Goal: Task Accomplishment & Management: Use online tool/utility

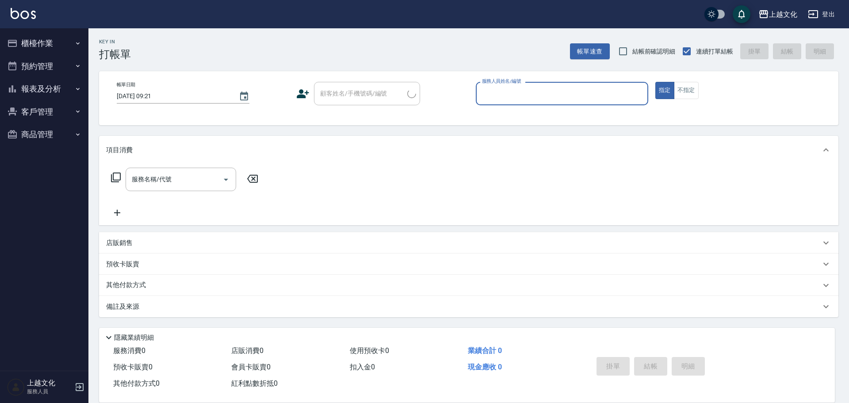
drag, startPoint x: 58, startPoint y: 42, endPoint x: 50, endPoint y: 40, distance: 8.4
click at [50, 40] on button "櫃檯作業" at bounding box center [44, 43] width 81 height 23
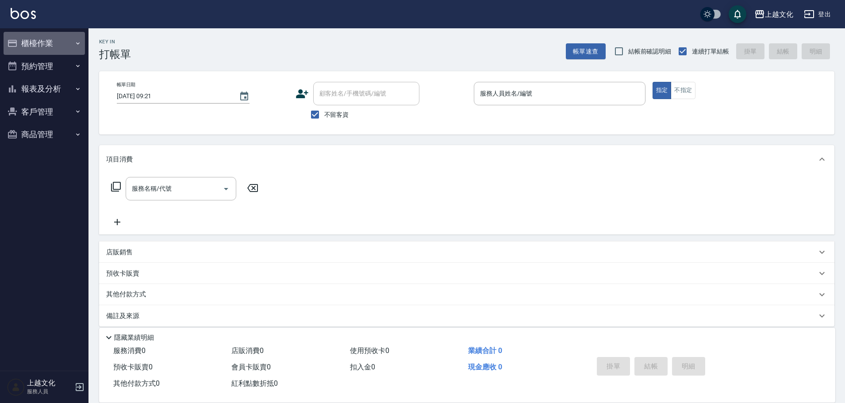
click at [46, 45] on button "櫃檯作業" at bounding box center [44, 43] width 81 height 23
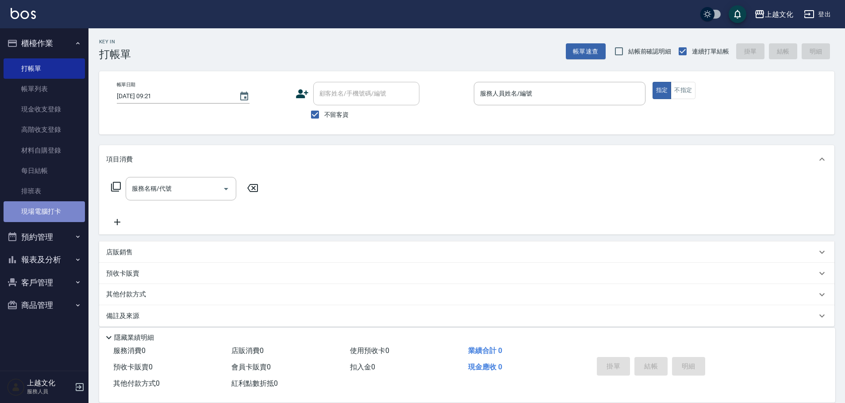
click at [46, 213] on link "現場電腦打卡" at bounding box center [44, 211] width 81 height 20
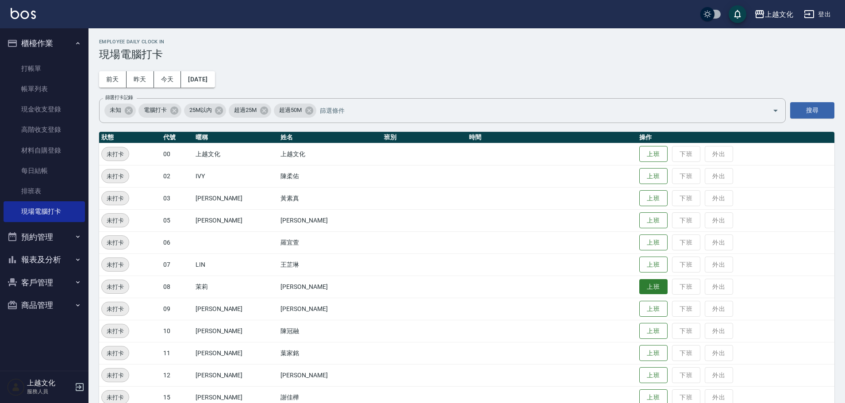
click at [650, 283] on button "上班" at bounding box center [653, 286] width 28 height 15
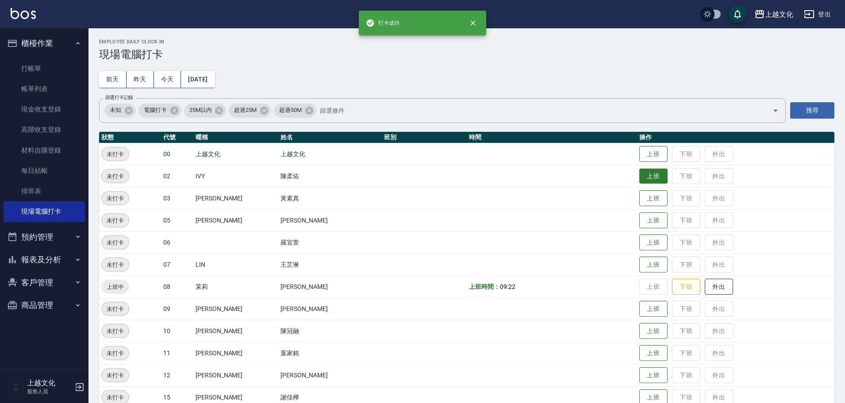
click at [639, 181] on button "上班" at bounding box center [653, 175] width 28 height 15
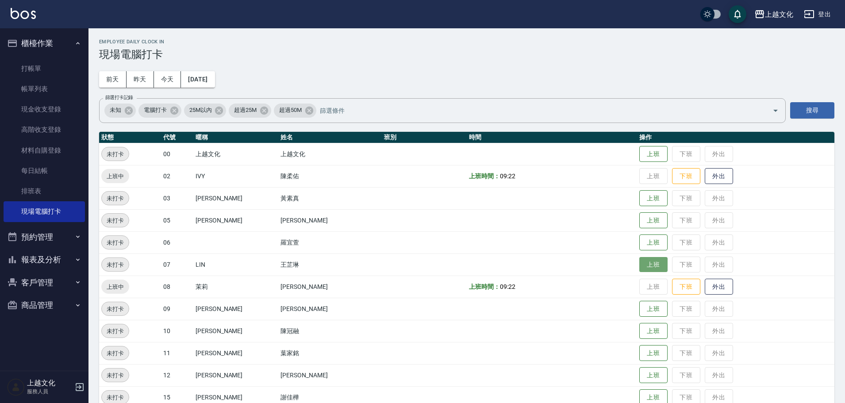
click at [645, 268] on button "上班" at bounding box center [653, 264] width 28 height 15
click at [641, 197] on button "上班" at bounding box center [653, 198] width 28 height 15
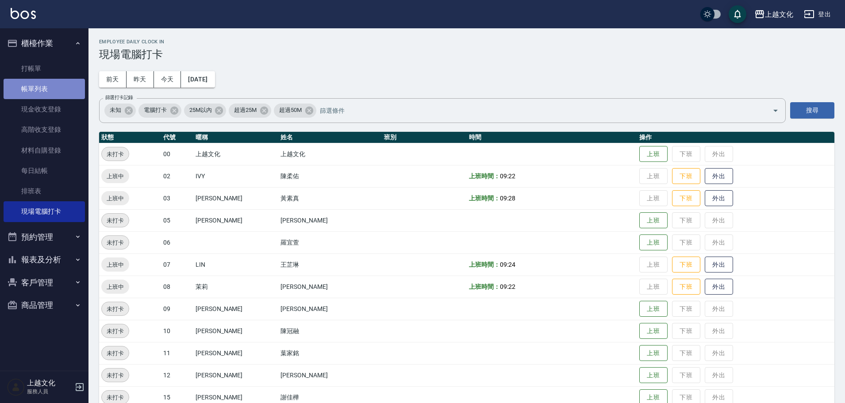
click at [31, 89] on link "帳單列表" at bounding box center [44, 89] width 81 height 20
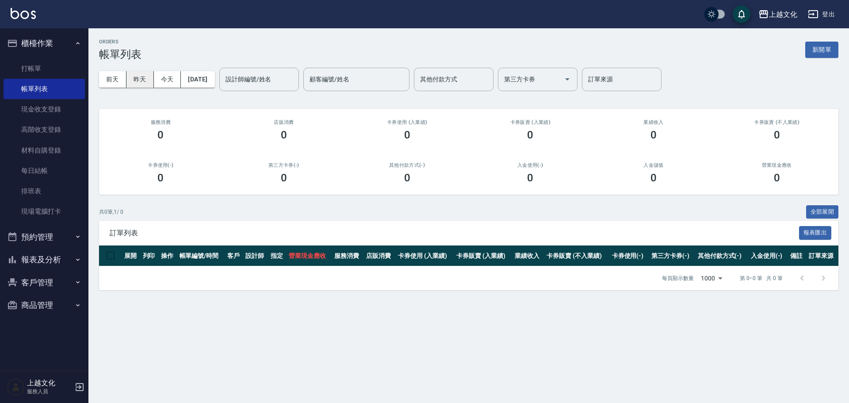
click at [144, 83] on button "昨天" at bounding box center [139, 79] width 27 height 16
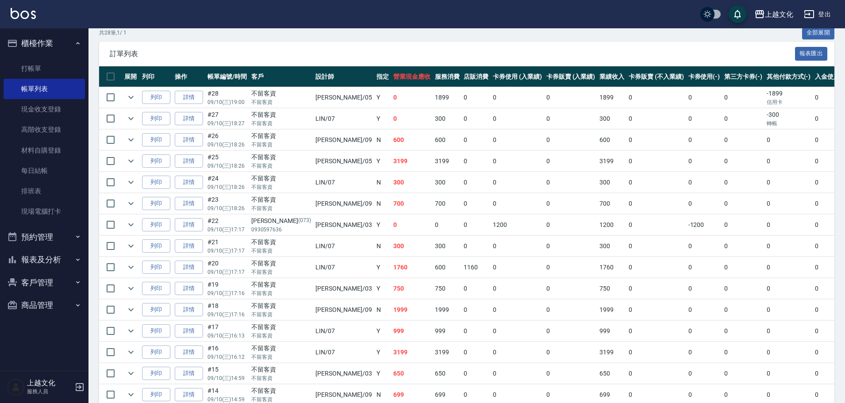
scroll to position [145, 0]
